Goal: Transaction & Acquisition: Obtain resource

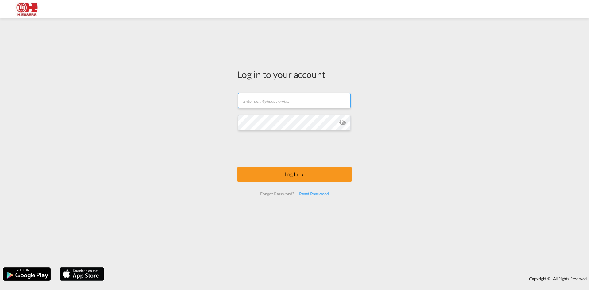
type input "[EMAIL_ADDRESS][DOMAIN_NAME]"
click at [313, 166] on form "[EMAIL_ADDRESS][DOMAIN_NAME] Email field is required Password field is required…" at bounding box center [294, 144] width 114 height 115
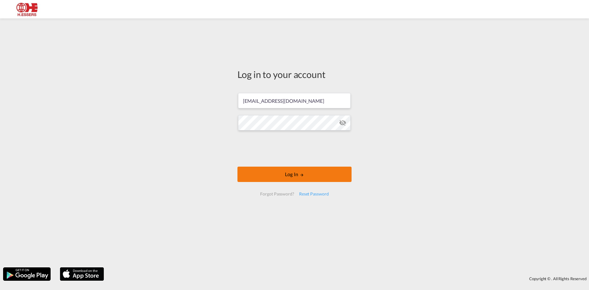
click at [311, 171] on button "Log In" at bounding box center [294, 173] width 114 height 15
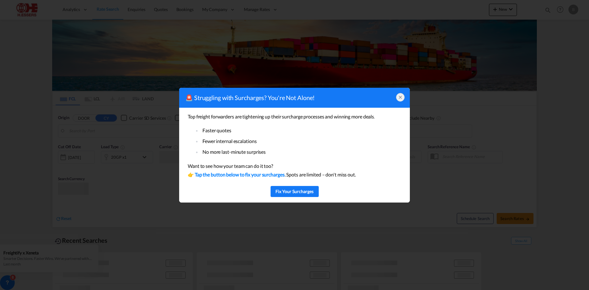
type input "[GEOGRAPHIC_DATA], BEANR"
click at [401, 101] on div at bounding box center [400, 97] width 9 height 9
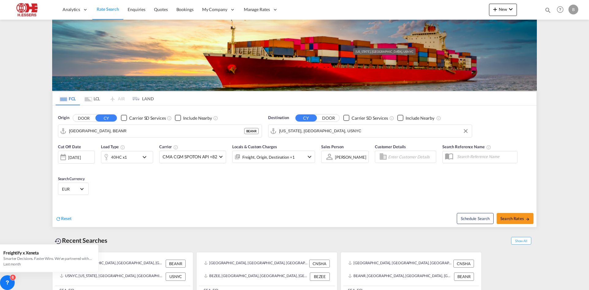
click at [330, 126] on input "[US_STATE], [GEOGRAPHIC_DATA], USNYC" at bounding box center [373, 130] width 189 height 9
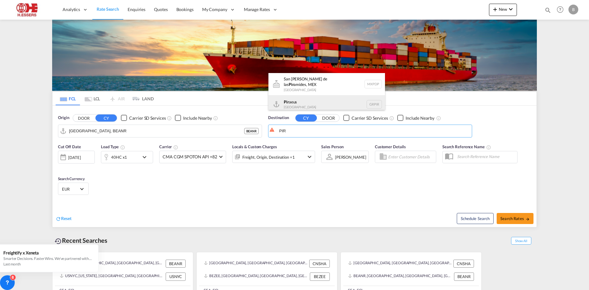
click at [301, 100] on div "Pir aeus [GEOGRAPHIC_DATA] GRPIR" at bounding box center [326, 104] width 117 height 18
type input "Piraeus, GRPIR"
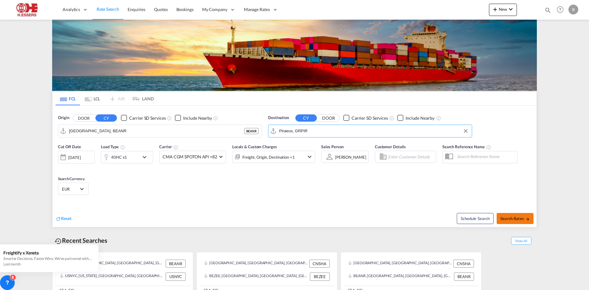
click at [513, 216] on span "Search Rates" at bounding box center [514, 218] width 29 height 5
type input "BEANR to GRPIR / [DATE]"
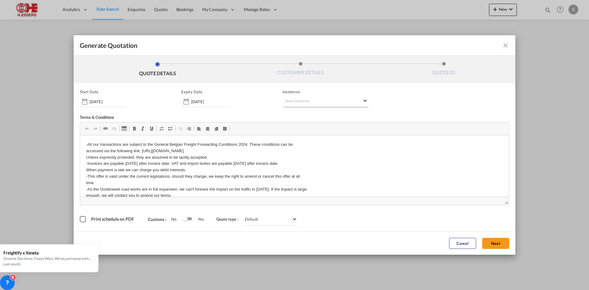
click at [296, 101] on md-select "Select Incoterms DAP - import Delivered at Place CIP - export Carriage and Insu…" at bounding box center [325, 101] width 86 height 11
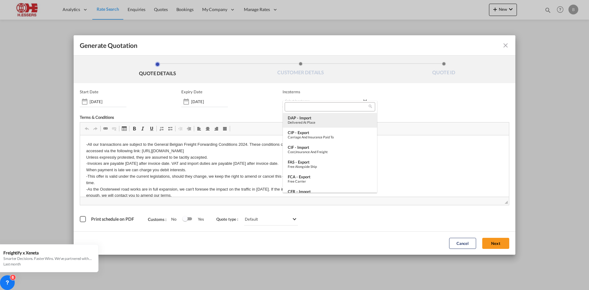
type md-option "[object Object]"
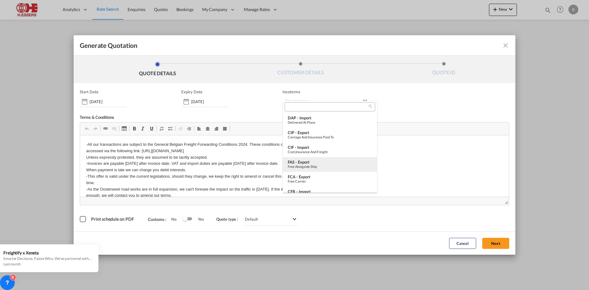
type md-option "[object Object]"
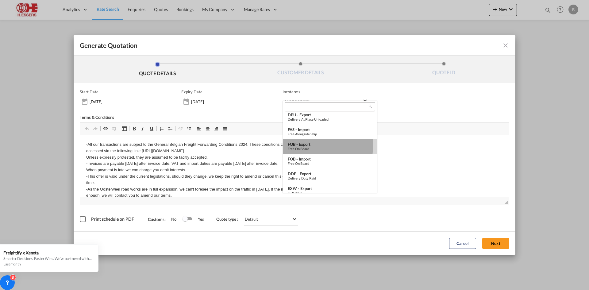
click at [308, 145] on div "FOB - export" at bounding box center [330, 144] width 84 height 5
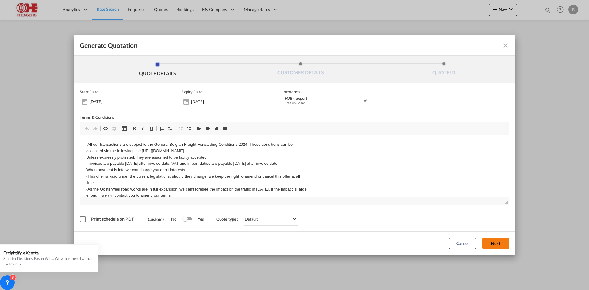
click at [493, 242] on button "Next" at bounding box center [495, 243] width 27 height 11
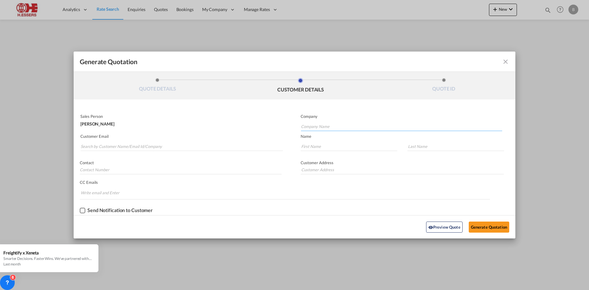
click at [308, 126] on input "Company Name" at bounding box center [401, 126] width 201 height 9
type input "AKTIS [GEOGRAPHIC_DATA]"
click at [319, 145] on input "Generate QuotationQUOTE ..." at bounding box center [348, 146] width 97 height 9
type input "STELIOS"
click at [410, 143] on input "Generate QuotationQUOTE ..." at bounding box center [455, 146] width 97 height 9
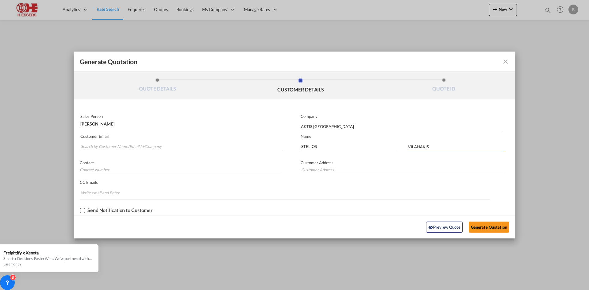
type input "VILANAKIS"
click at [104, 168] on input "Generate QuotationQUOTE ..." at bounding box center [181, 169] width 202 height 9
click at [96, 143] on input "Search by Customer Name/Email Id/Company" at bounding box center [182, 146] width 202 height 9
click at [98, 147] on input "Search by Customer Name/Email Id/Company" at bounding box center [182, 146] width 202 height 9
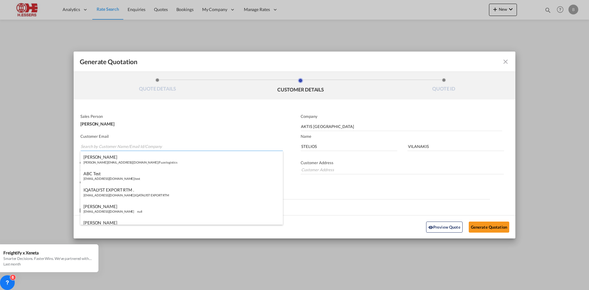
paste input "Aktis [GEOGRAPHIC_DATA] \ [PERSON_NAME] <[EMAIL_ADDRESS][DOMAIN_NAME]>"
type input "Aktis [GEOGRAPHIC_DATA] \ [PERSON_NAME] <[EMAIL_ADDRESS][DOMAIN_NAME]>"
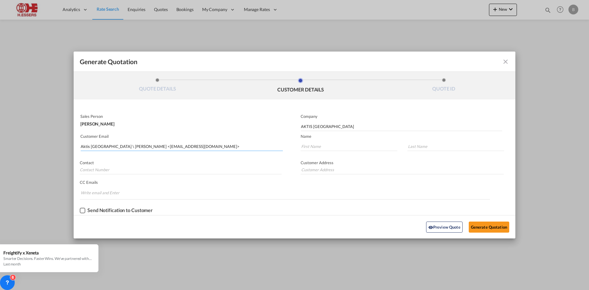
click at [138, 146] on input "Aktis [GEOGRAPHIC_DATA] \ [PERSON_NAME] <[EMAIL_ADDRESS][DOMAIN_NAME]>" at bounding box center [182, 146] width 202 height 9
click at [138, 146] on input "[EMAIL_ADDRESS][DOMAIN_NAME]>" at bounding box center [182, 146] width 202 height 9
type input "[EMAIL_ADDRESS][DOMAIN_NAME]"
click at [124, 168] on input "Generate QuotationQUOTE ..." at bounding box center [181, 169] width 202 height 9
click at [324, 168] on input "Generate QuotationQUOTE ..." at bounding box center [401, 169] width 203 height 9
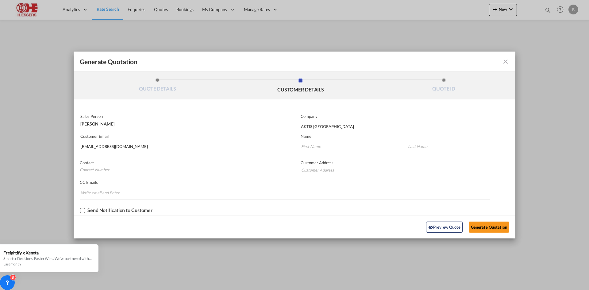
click at [311, 168] on input "Generate QuotationQUOTE ..." at bounding box center [401, 169] width 203 height 9
paste input "1 KANARI STR, 18537, [GEOGRAPHIC_DATA], [GEOGRAPHIC_DATA]"
type input "1 KANARI STR, 18537, [GEOGRAPHIC_DATA], [GEOGRAPHIC_DATA]"
click at [490, 224] on button "Generate Quotation" at bounding box center [489, 226] width 40 height 11
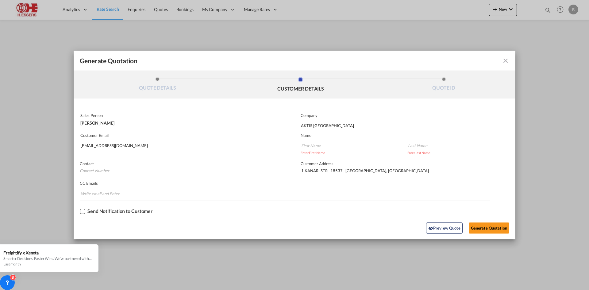
click at [321, 145] on input "Generate QuotationQUOTE ..." at bounding box center [348, 145] width 97 height 9
type input "STELIOS"
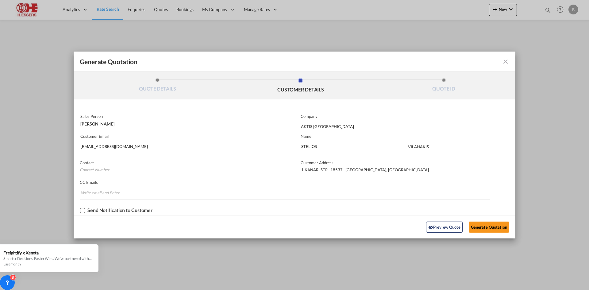
type input "VILANAKIS"
click at [488, 226] on button "Generate Quotation" at bounding box center [489, 226] width 40 height 11
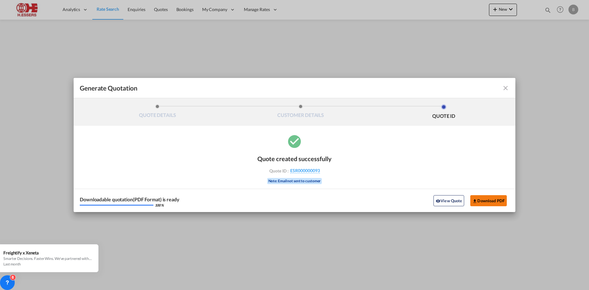
click at [493, 203] on button "Download PDF" at bounding box center [488, 200] width 36 height 11
click at [506, 88] on md-icon "icon-close fg-AAA8AD cursor m-0" at bounding box center [505, 87] width 7 height 7
